Goal: Task Accomplishment & Management: Complete application form

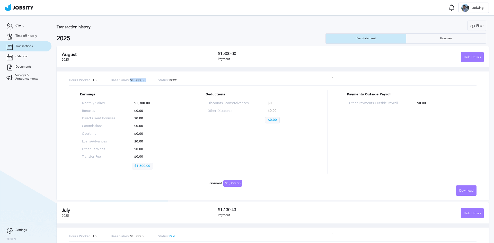
drag, startPoint x: 125, startPoint y: 80, endPoint x: 139, endPoint y: 81, distance: 14.4
click at [139, 81] on div "Hours Worked: 168 Base Salary: $1,300.00 Status: Draft" at bounding box center [272, 81] width 407 height 10
click at [126, 79] on p "Base Salary: $1,300.00" at bounding box center [128, 81] width 35 height 4
click at [19, 10] on img at bounding box center [19, 7] width 28 height 7
click at [21, 22] on link "Client" at bounding box center [25, 26] width 51 height 10
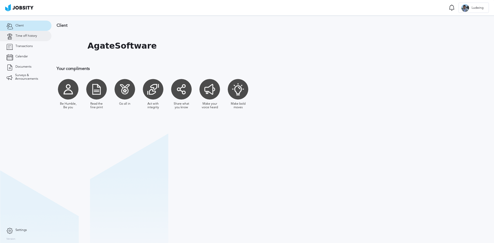
click at [26, 38] on span "Time off history" at bounding box center [26, 36] width 22 height 4
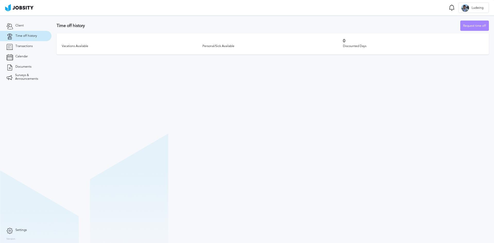
click at [475, 27] on div "Request time off" at bounding box center [474, 26] width 28 height 10
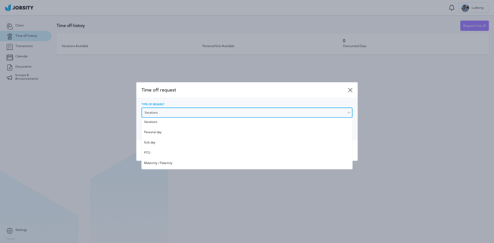
click at [166, 114] on input "Vacations" at bounding box center [246, 113] width 211 height 10
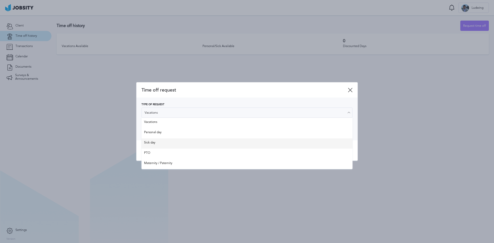
type input "Sick day"
click at [157, 143] on div "Time off request Type of Request Sick day Vacations Personal day Sick day PTO M…" at bounding box center [246, 121] width 221 height 79
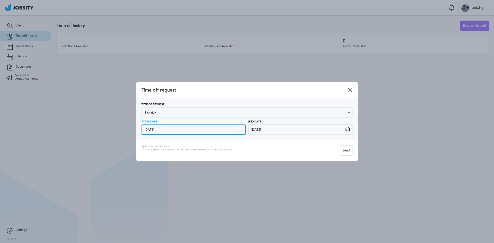
click at [213, 129] on input "[DATE]" at bounding box center [193, 129] width 104 height 10
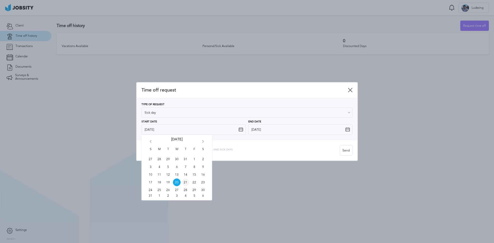
click at [183, 182] on span "21" at bounding box center [186, 182] width 8 height 8
type input "[DATE]"
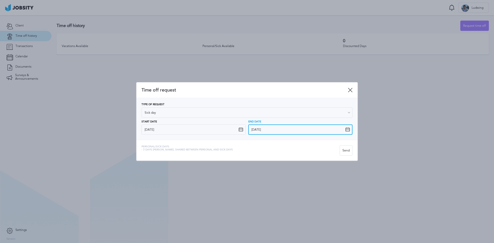
click at [280, 129] on input "[DATE]" at bounding box center [300, 129] width 104 height 10
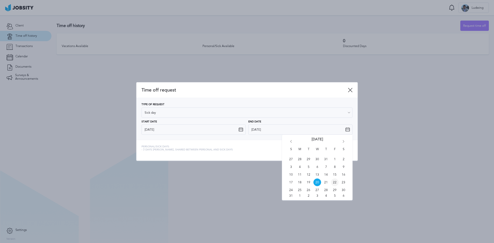
click at [333, 182] on span "22" at bounding box center [335, 182] width 8 height 8
type input "[DATE]"
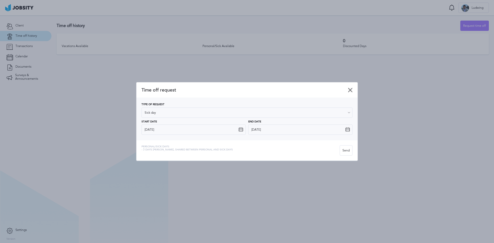
click at [351, 88] on icon at bounding box center [350, 90] width 5 height 5
